Goal: Use online tool/utility: Utilize a website feature to perform a specific function

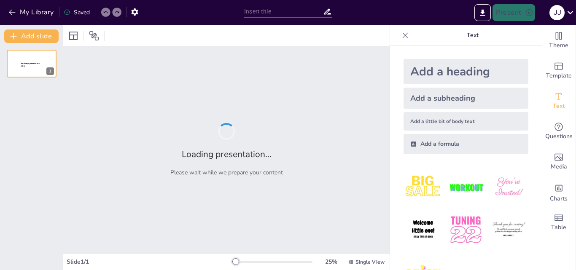
type input "Teoría de las Imágenes Fotográficas: Conceptos y Componentes"
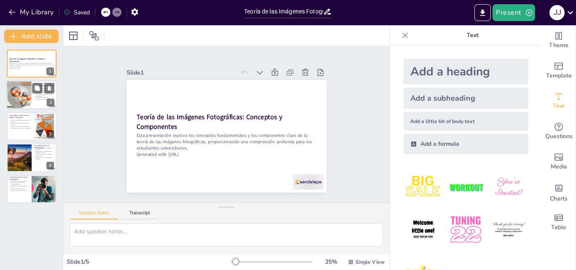
click at [28, 97] on div at bounding box center [19, 95] width 26 height 29
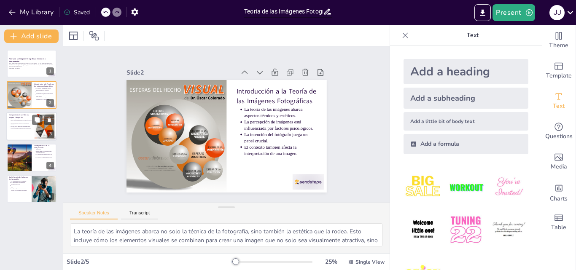
click at [19, 120] on p "La luz es fundamental para la atmósfera de la imagen." at bounding box center [21, 120] width 21 height 3
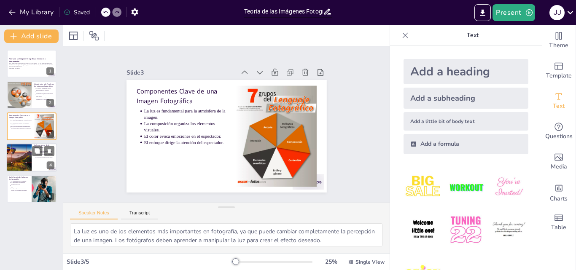
click at [29, 156] on div at bounding box center [18, 157] width 43 height 29
type textarea "La composición es esencial para dirigir la mirada del espectador hacia los elem…"
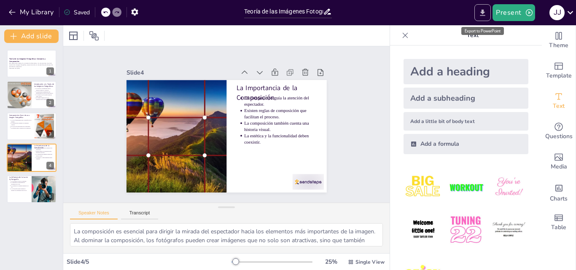
click at [482, 11] on icon "Export to PowerPoint" at bounding box center [482, 12] width 9 height 9
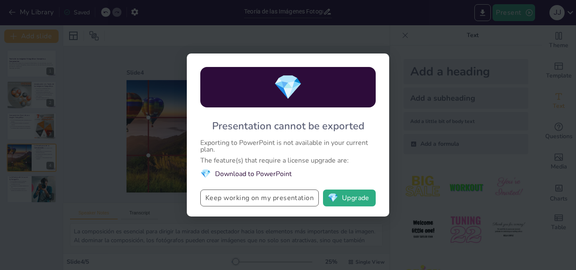
click at [259, 201] on button "Keep working on my presentation" at bounding box center [259, 198] width 119 height 17
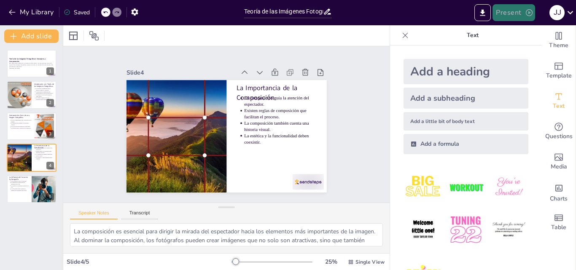
click at [508, 11] on button "Present" at bounding box center [514, 12] width 42 height 17
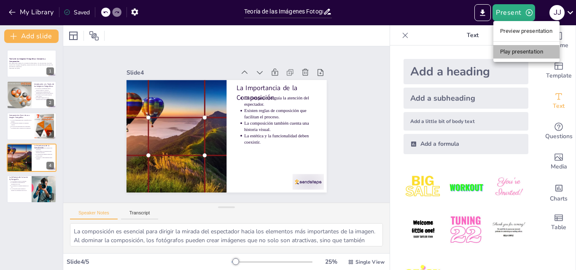
click at [514, 53] on li "Play presentation" at bounding box center [527, 51] width 66 height 13
